Goal: Information Seeking & Learning: Compare options

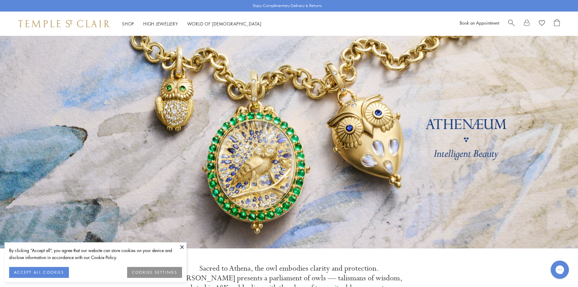
click at [511, 20] on span "Search" at bounding box center [512, 22] width 6 height 6
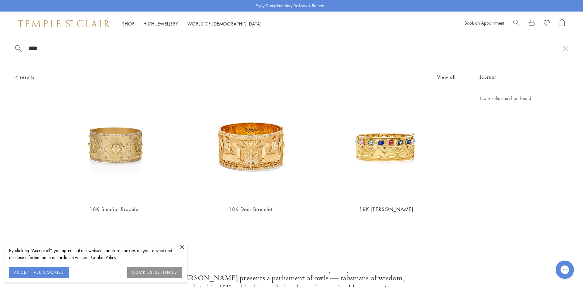
drag, startPoint x: 40, startPoint y: 46, endPoint x: 16, endPoint y: 38, distance: 25.4
click at [16, 38] on div "**** 4 results View all 18K Sundial Bracelet $115,000 18K Deer Bracelet $115,00…" at bounding box center [291, 154] width 583 height 236
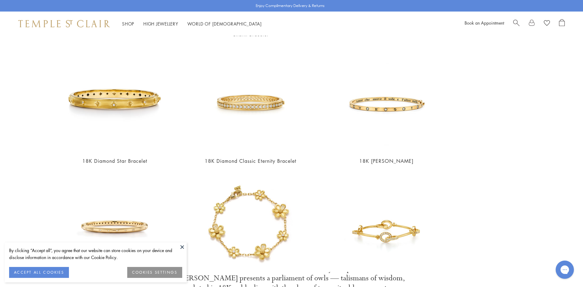
scroll to position [182, 0]
type input "****"
click at [125, 86] on img at bounding box center [114, 98] width 105 height 105
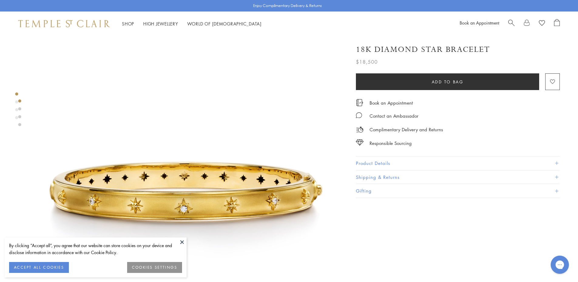
click at [394, 160] on button "Product Details" at bounding box center [458, 164] width 204 height 14
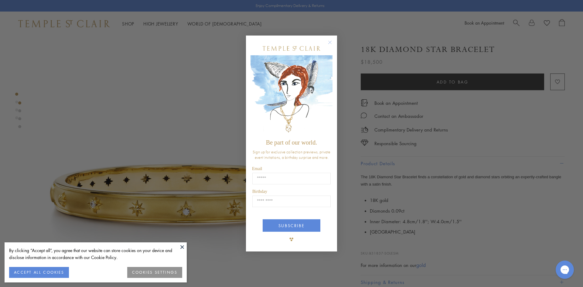
click at [331, 43] on circle "Close dialog" at bounding box center [329, 42] width 7 height 7
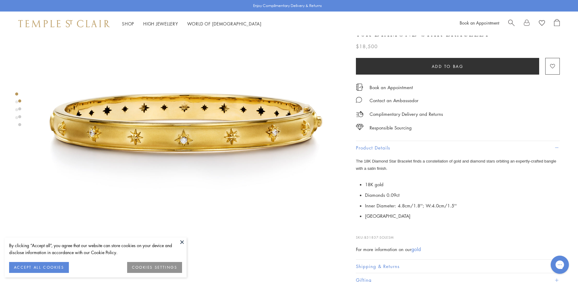
scroll to position [91, 0]
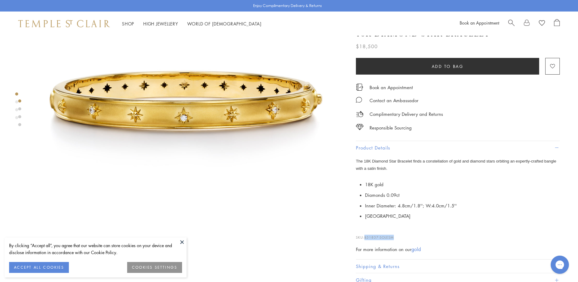
drag, startPoint x: 395, startPoint y: 237, endPoint x: 367, endPoint y: 234, distance: 28.0
click at [367, 234] on p "SKU: B31837-SOLESM" at bounding box center [458, 235] width 204 height 12
copy span "B31837-SOLESM"
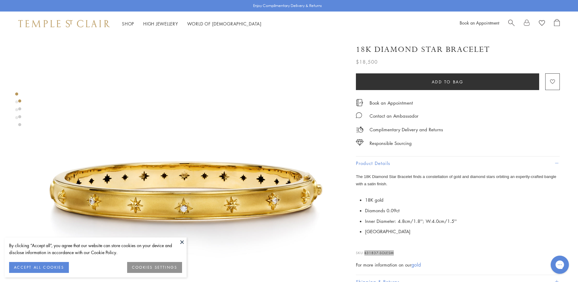
scroll to position [0, 0]
copy span "B31837-SOLESM"
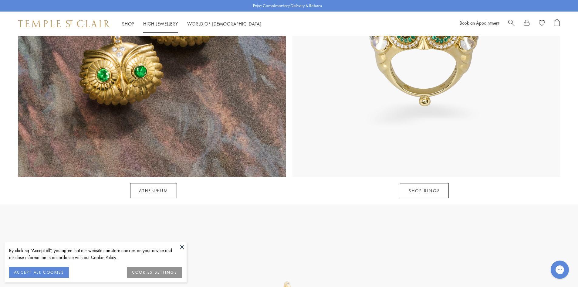
scroll to position [455, 0]
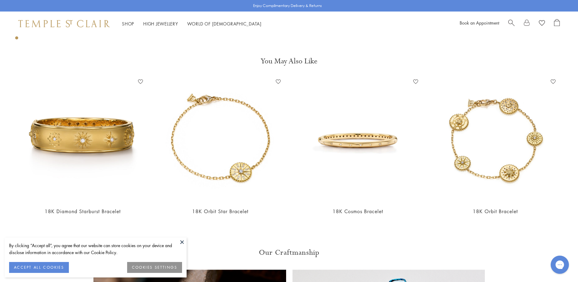
scroll to position [1184, 0]
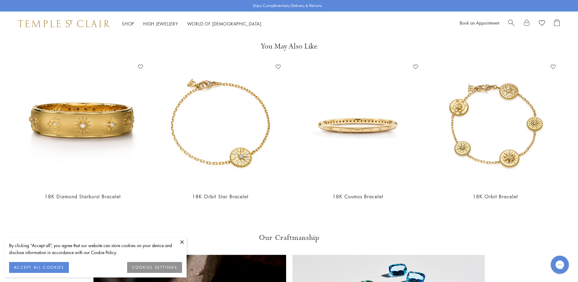
click at [352, 136] on img at bounding box center [357, 124] width 125 height 125
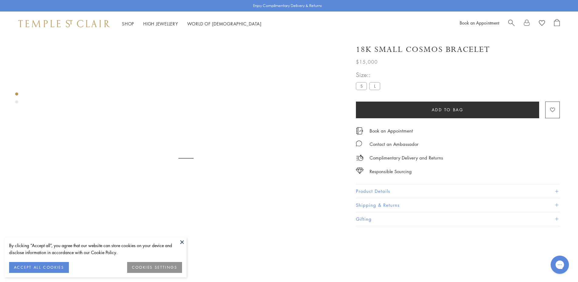
scroll to position [36, 0]
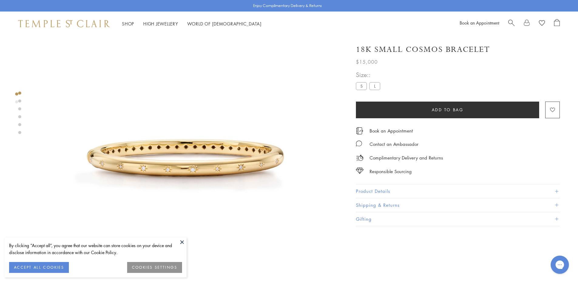
click at [405, 191] on button "Product Details" at bounding box center [458, 192] width 204 height 14
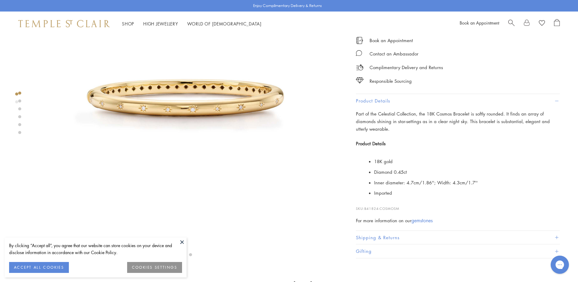
scroll to position [127, 0]
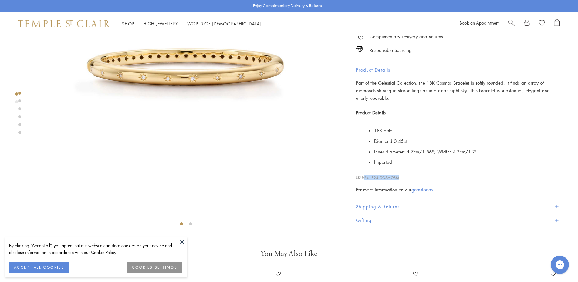
drag, startPoint x: 400, startPoint y: 177, endPoint x: 367, endPoint y: 177, distance: 33.1
click at [367, 177] on span "B41824-COSMOSM" at bounding box center [382, 178] width 35 height 5
copy span "B41824-COSMOSM"
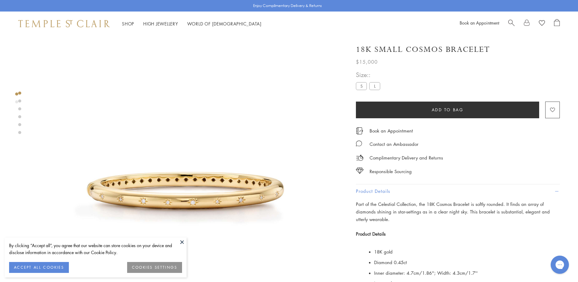
scroll to position [0, 0]
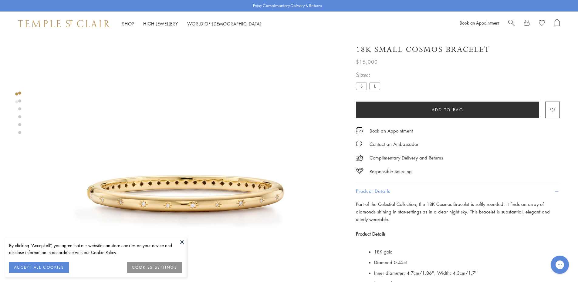
click at [275, 122] on img at bounding box center [185, 191] width 311 height 311
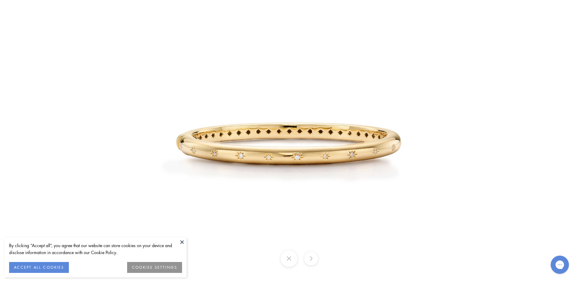
click at [288, 260] on button at bounding box center [289, 259] width 17 height 17
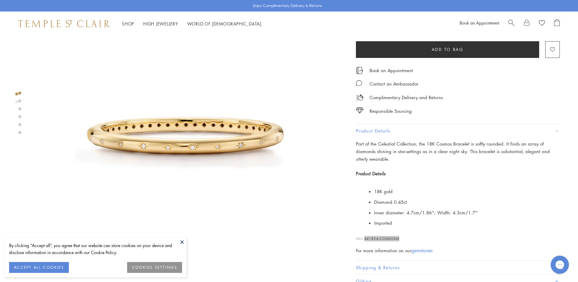
scroll to position [61, 0]
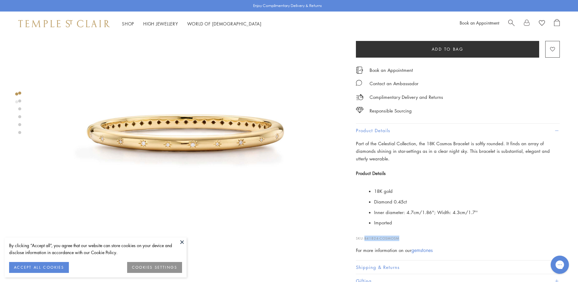
copy span "B41824-COSMOSM"
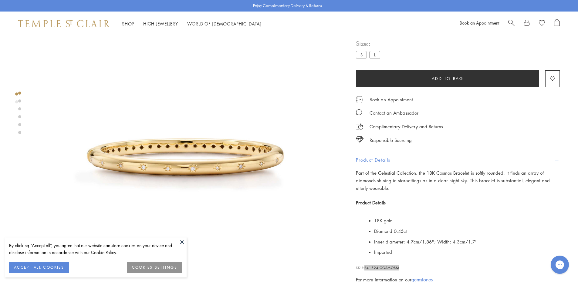
scroll to position [0, 0]
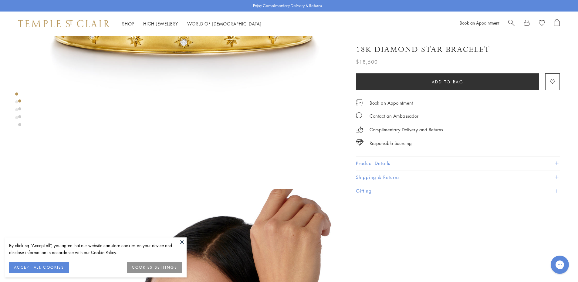
scroll to position [61, 0]
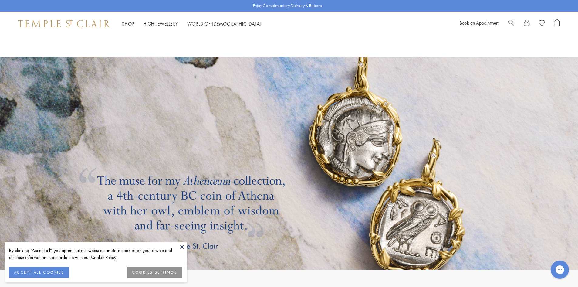
scroll to position [1154, 0]
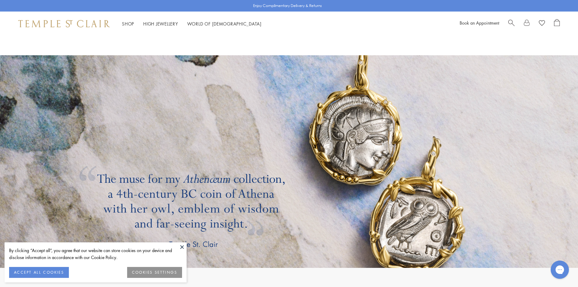
click at [510, 23] on span "Search" at bounding box center [512, 22] width 6 height 6
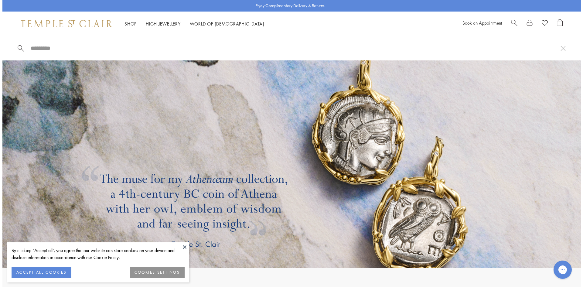
scroll to position [1158, 0]
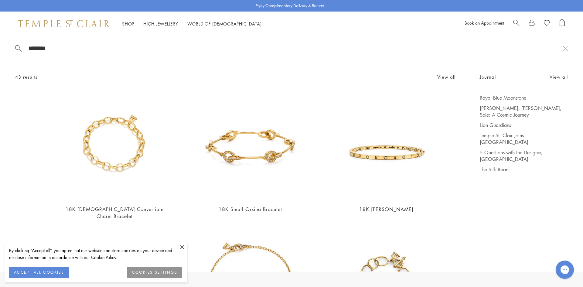
type input "********"
click at [377, 160] on img at bounding box center [386, 146] width 105 height 105
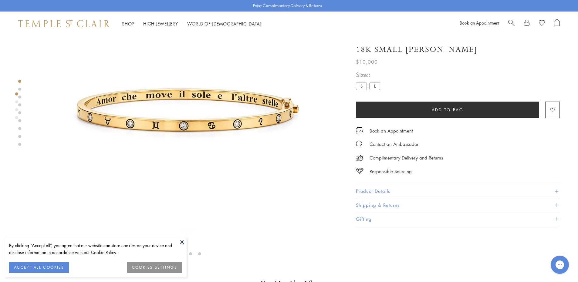
scroll to position [157, 0]
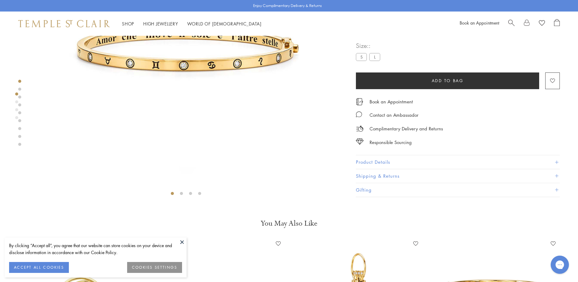
click at [387, 162] on button "Product Details" at bounding box center [458, 163] width 204 height 14
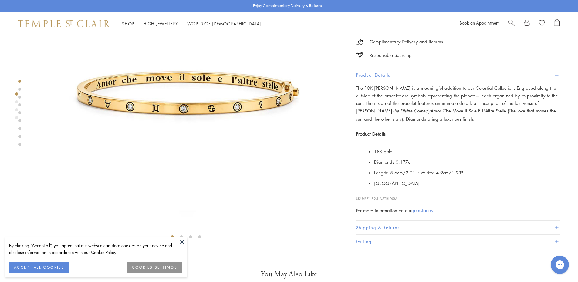
scroll to position [97, 0]
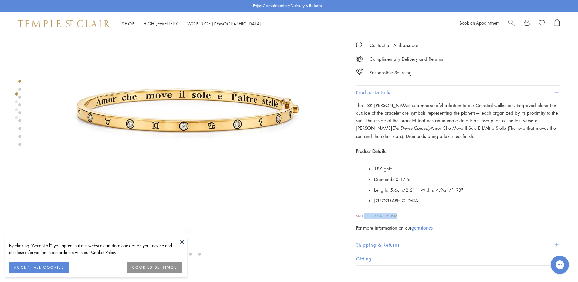
drag, startPoint x: 398, startPoint y: 216, endPoint x: 366, endPoint y: 211, distance: 32.0
click at [366, 211] on p "SKU: B71825-ASTRIDSM" at bounding box center [458, 213] width 204 height 12
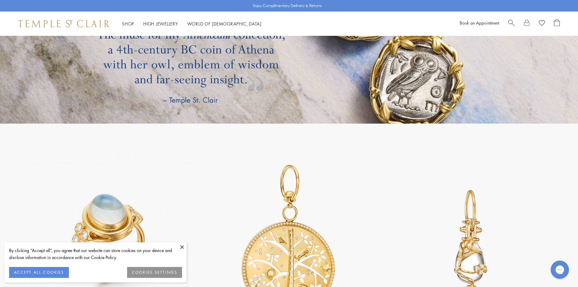
scroll to position [1427, 0]
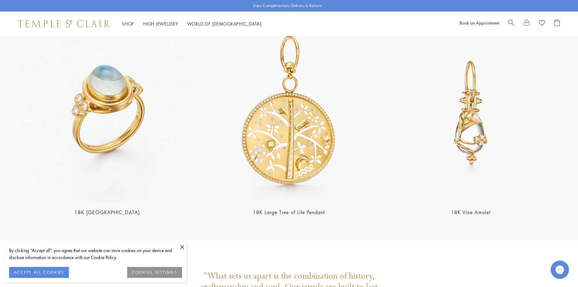
click at [510, 22] on span "Search" at bounding box center [512, 22] width 6 height 6
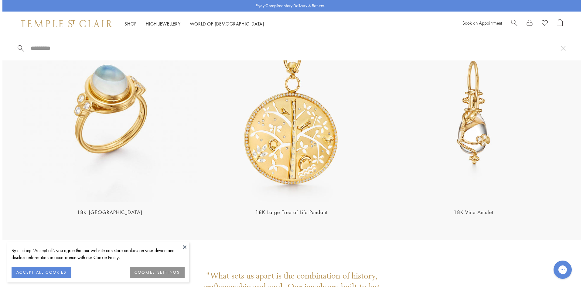
scroll to position [1433, 0]
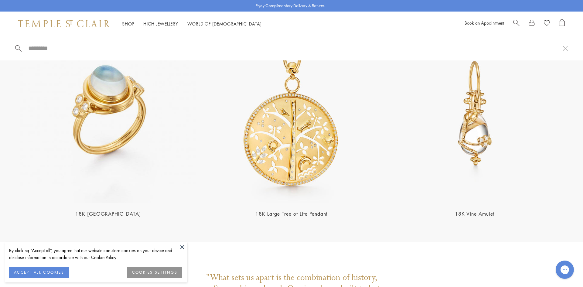
click at [39, 45] on input "search" at bounding box center [295, 48] width 535 height 7
click at [34, 49] on input "search" at bounding box center [295, 48] width 535 height 7
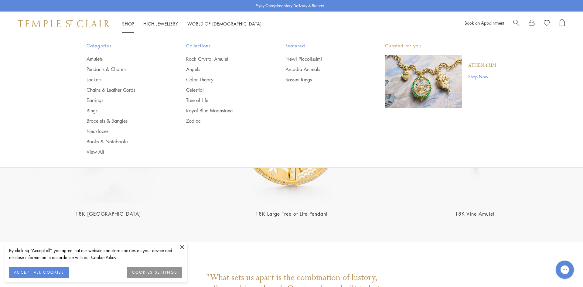
click at [97, 122] on link "Bracelets & Bangles" at bounding box center [124, 121] width 75 height 7
click at [131, 24] on link "Shop Shop" at bounding box center [128, 24] width 12 height 6
click at [131, 20] on li "Shop Shop Categories Amulets Pendants & Charms Lockets Chains & Leather Cords E…" at bounding box center [128, 24] width 12 height 8
click at [105, 122] on link "Bracelets & Bangles" at bounding box center [124, 121] width 75 height 7
click at [128, 26] on li "Shop Shop Categories Amulets Pendants & Charms Lockets Chains & Leather Cords E…" at bounding box center [128, 24] width 12 height 8
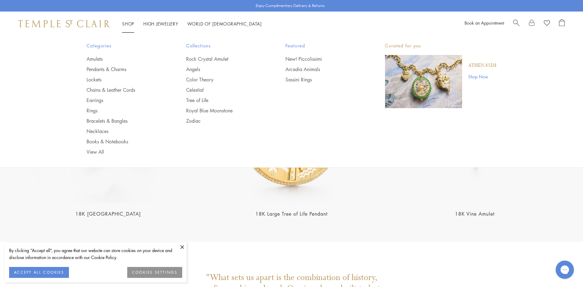
click at [93, 121] on link "Bracelets & Bangles" at bounding box center [124, 121] width 75 height 7
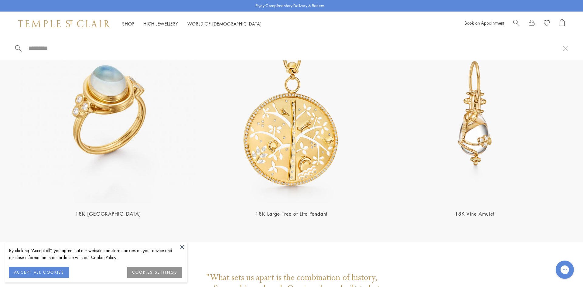
click at [566, 47] on button at bounding box center [565, 48] width 5 height 6
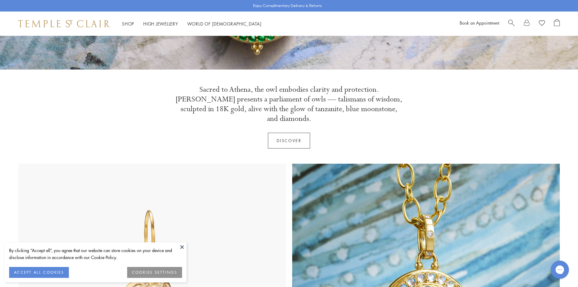
scroll to position [0, 0]
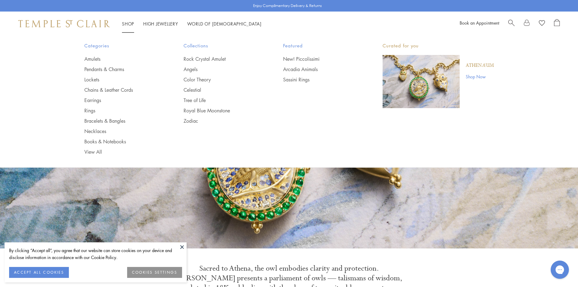
click at [127, 25] on link "Shop Shop" at bounding box center [128, 24] width 12 height 6
click at [102, 119] on link "Bracelets & Bangles" at bounding box center [121, 121] width 75 height 7
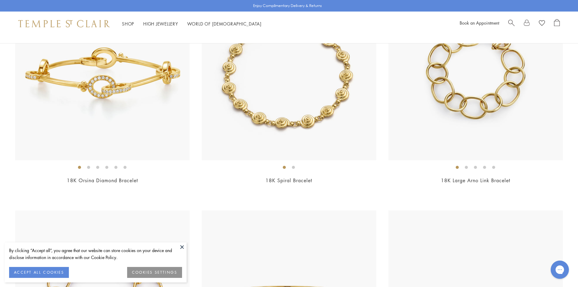
scroll to position [1032, 0]
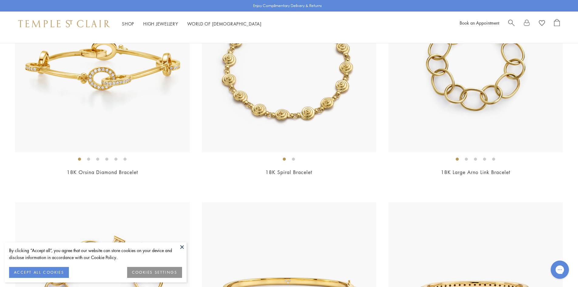
click at [146, 180] on div "$16,500" at bounding box center [102, 180] width 175 height 7
click at [98, 171] on link "18K Orsina Diamond Bracelet" at bounding box center [102, 172] width 71 height 7
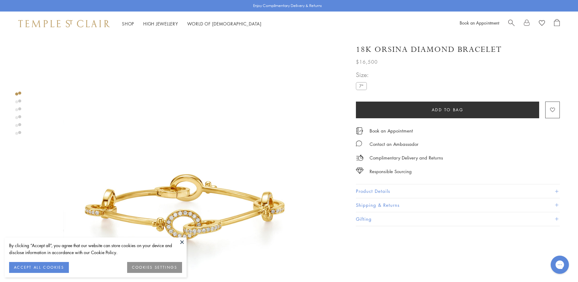
click at [385, 192] on button "Product Details" at bounding box center [458, 192] width 204 height 14
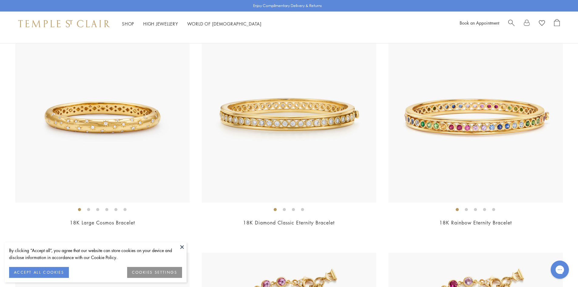
scroll to position [1443, 0]
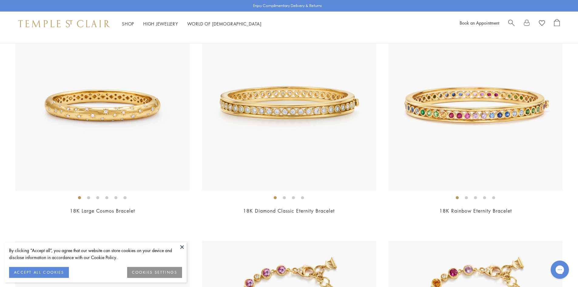
click at [311, 115] on img at bounding box center [289, 103] width 175 height 175
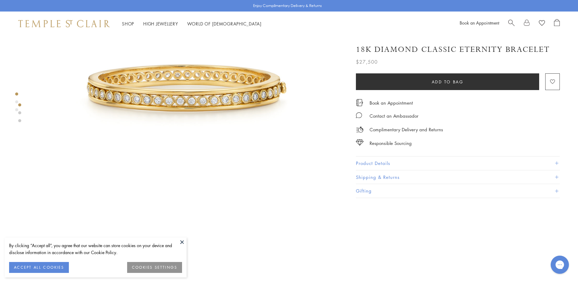
scroll to position [121, 0]
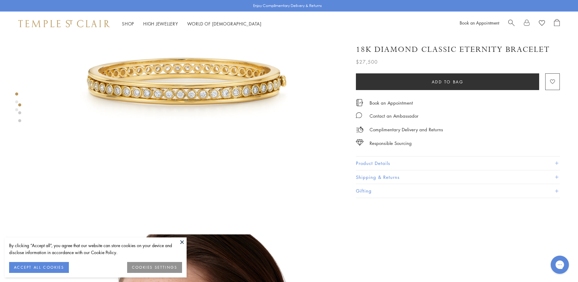
click at [361, 164] on button "Product Details" at bounding box center [458, 164] width 204 height 14
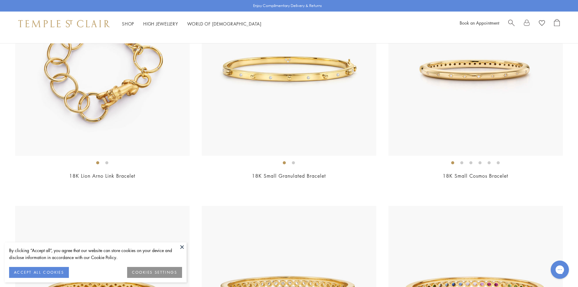
scroll to position [1051, 0]
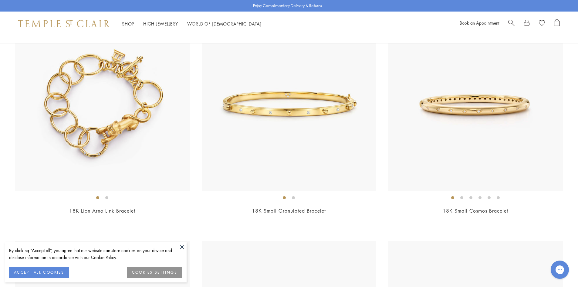
click at [285, 168] on img at bounding box center [289, 103] width 175 height 175
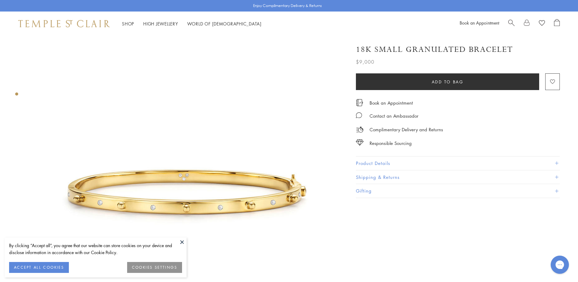
click at [369, 160] on button "Product Details" at bounding box center [458, 164] width 204 height 14
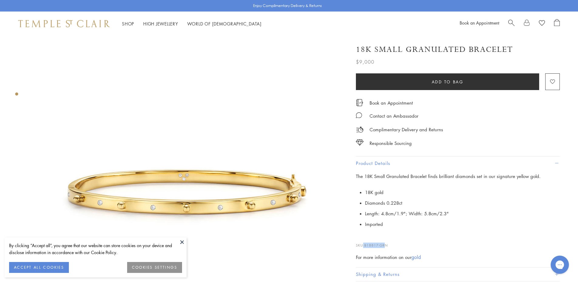
drag, startPoint x: 387, startPoint y: 244, endPoint x: 383, endPoint y: 246, distance: 4.6
click at [363, 243] on p "SKU: B18817-GRN" at bounding box center [458, 243] width 204 height 12
drag, startPoint x: 387, startPoint y: 244, endPoint x: 366, endPoint y: 241, distance: 20.6
click at [366, 241] on p "SKU: B18817-GRN" at bounding box center [458, 243] width 204 height 12
copy span "B18817-GRN"
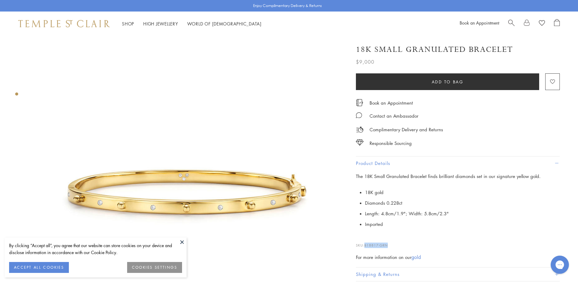
copy span "B18817-GRN"
